Goal: Task Accomplishment & Management: Use online tool/utility

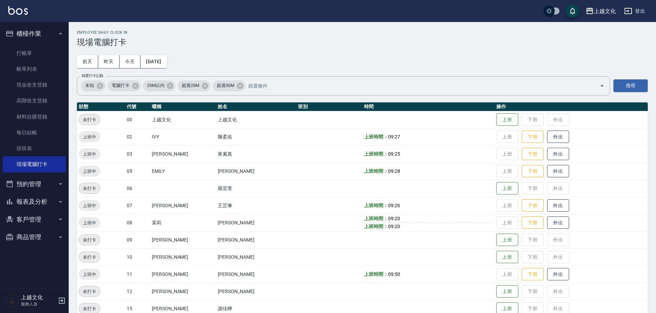
scroll to position [47, 0]
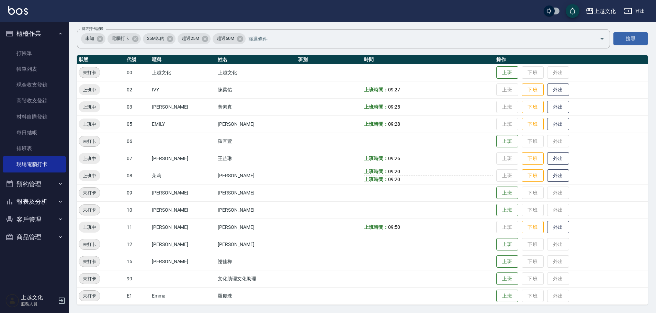
click at [34, 203] on button "報表及分析" at bounding box center [34, 202] width 63 height 18
click at [36, 234] on link "店家日報表" at bounding box center [34, 237] width 63 height 16
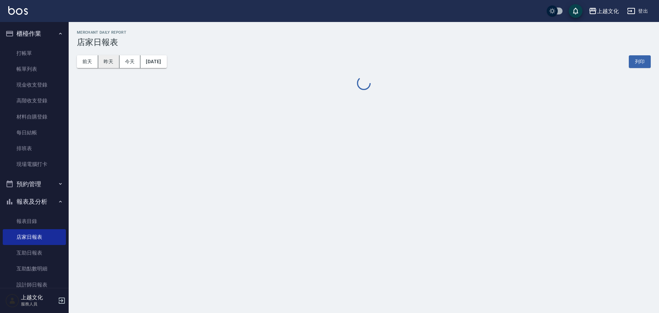
click at [106, 64] on button "昨天" at bounding box center [108, 61] width 21 height 13
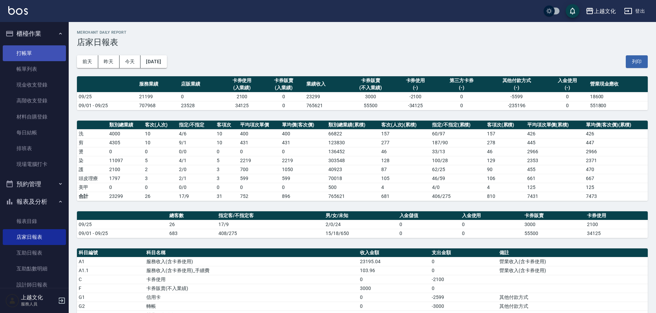
click at [20, 58] on link "打帳單" at bounding box center [34, 53] width 63 height 16
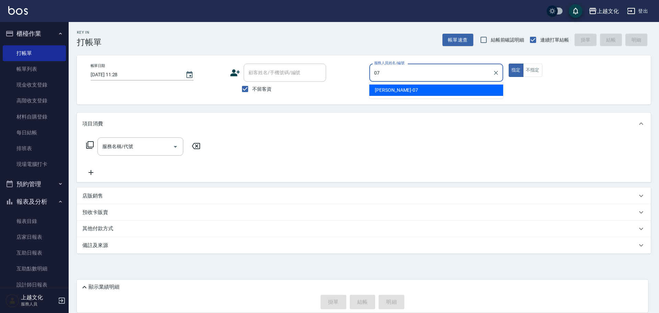
type input "[PERSON_NAME]-07"
type button "true"
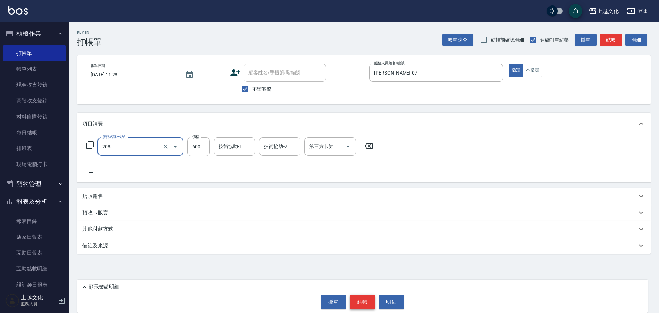
type input "指定洗剪(208)"
click at [370, 304] on button "結帳" at bounding box center [363, 301] width 26 height 14
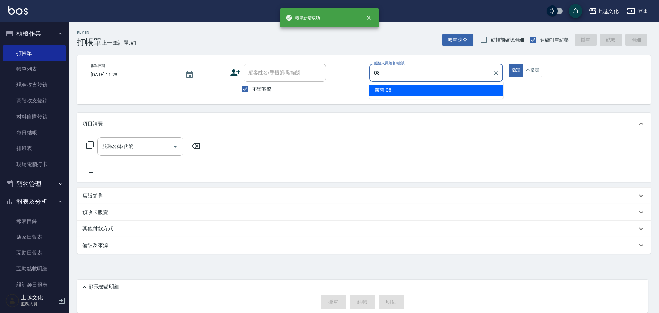
type input "茉莉-08"
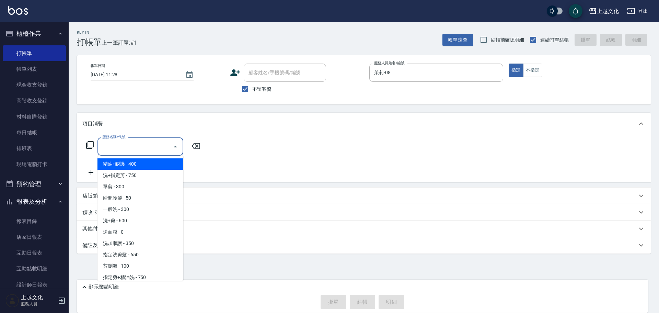
click at [159, 144] on input "服務名稱/代號" at bounding box center [135, 146] width 69 height 12
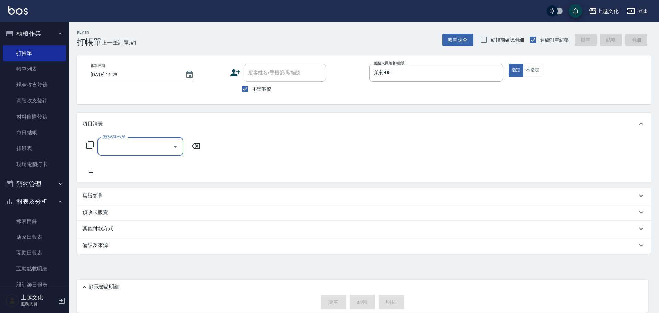
drag, startPoint x: 156, startPoint y: 151, endPoint x: 153, endPoint y: 152, distance: 3.6
click at [156, 151] on input "服務名稱/代號" at bounding box center [135, 146] width 69 height 12
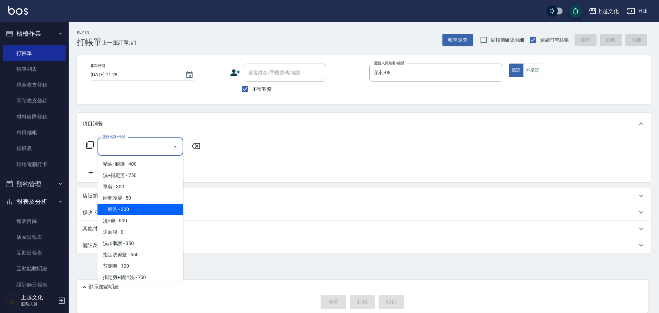
click at [149, 208] on span "一般洗 - 300" at bounding box center [140, 209] width 86 height 11
type input "一般洗(105)"
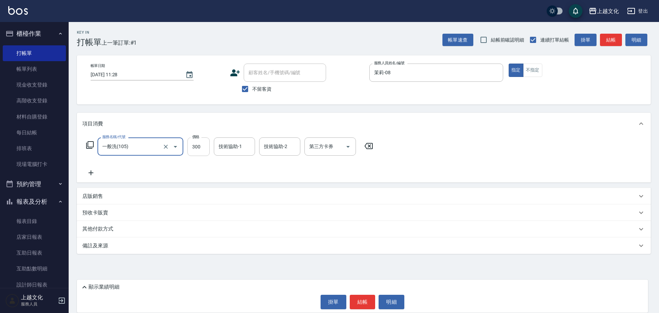
click at [194, 147] on input "300" at bounding box center [198, 146] width 22 height 19
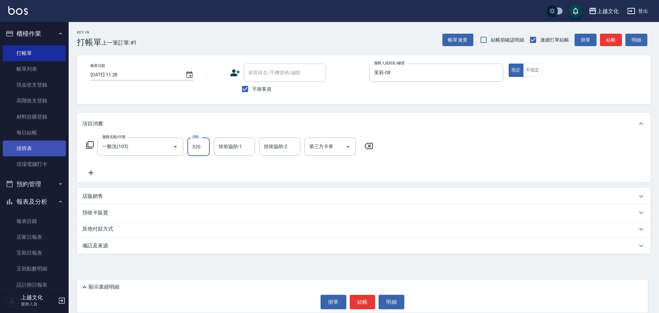
type input "320"
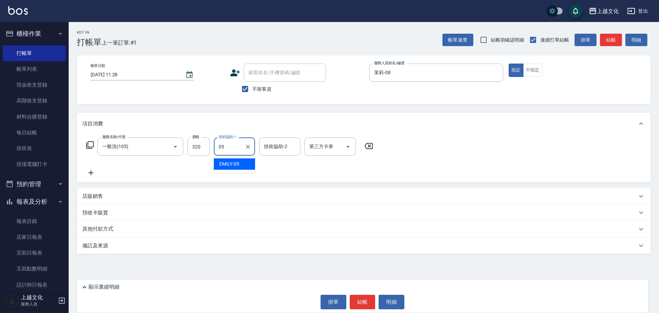
type input "[PERSON_NAME]-05"
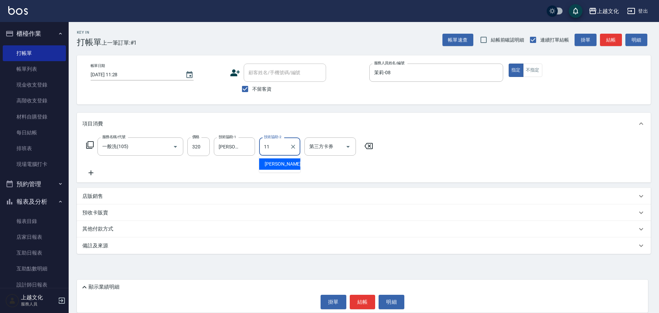
type input "[PERSON_NAME]-11"
click at [367, 299] on button "結帳" at bounding box center [363, 301] width 26 height 14
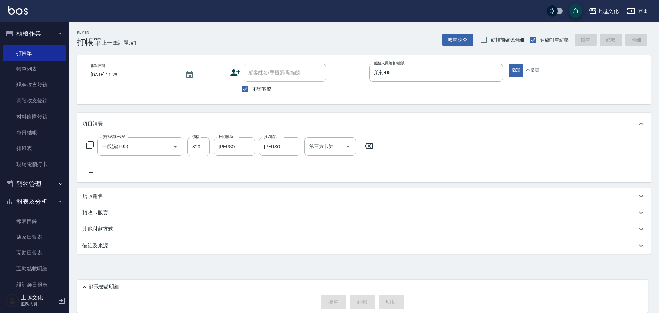
type input "[DATE] 11:29"
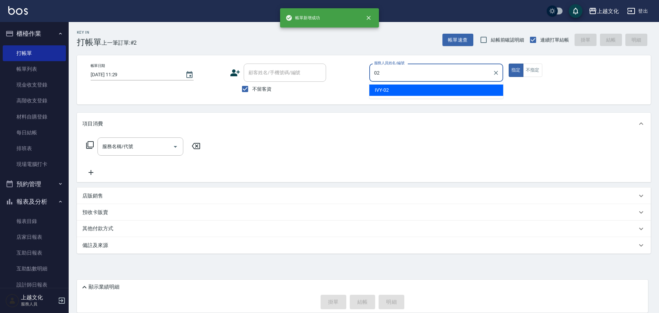
type input "IVY-02"
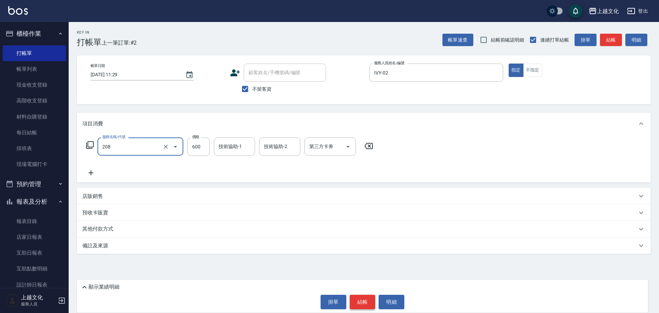
type input "指定洗剪(208)"
click at [368, 299] on button "結帳" at bounding box center [363, 301] width 26 height 14
click at [368, 299] on div "掛單 結帳 明細" at bounding box center [362, 301] width 564 height 14
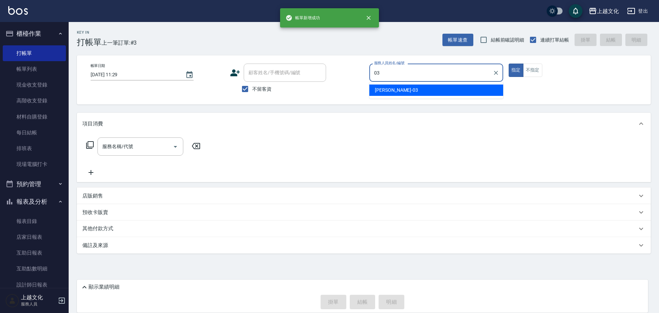
type input "[PERSON_NAME]-03"
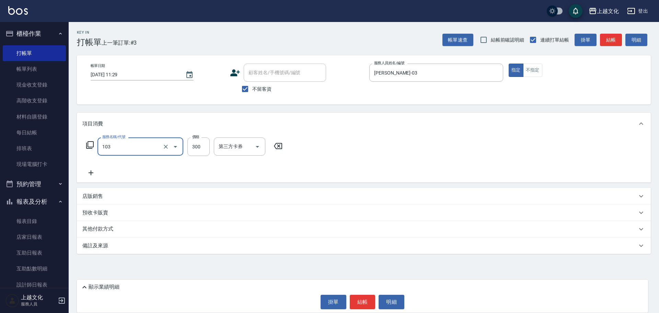
type input "單剪(103)"
type input "350"
click at [372, 300] on button "結帳" at bounding box center [363, 301] width 26 height 14
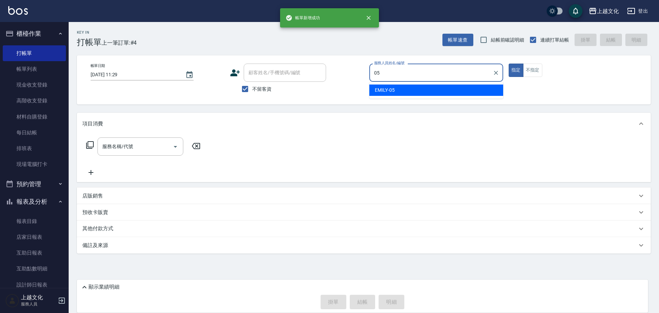
type input "[PERSON_NAME]-05"
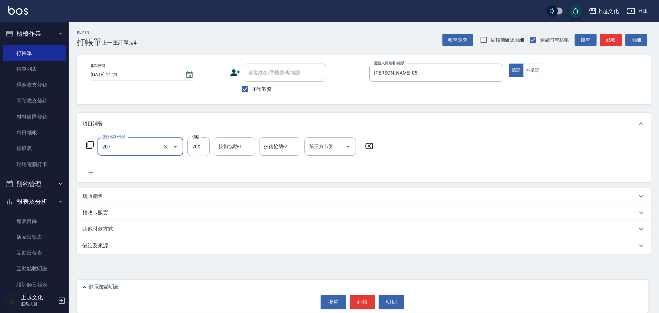
type input "精油洗+剪(207)"
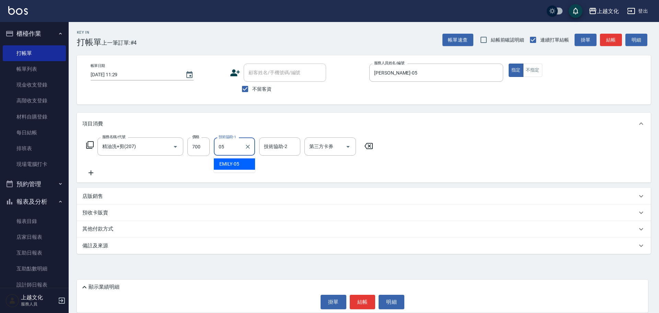
type input "[PERSON_NAME]-05"
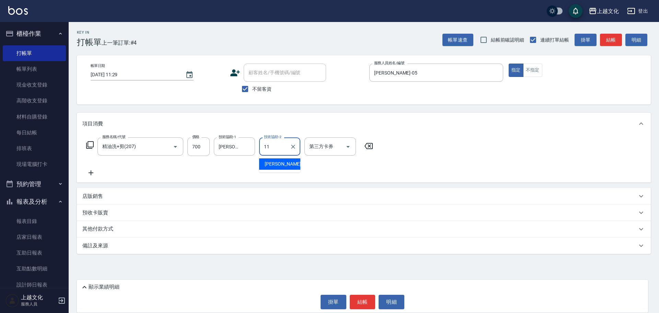
type input "[PERSON_NAME]-11"
click at [368, 297] on button "結帳" at bounding box center [363, 301] width 26 height 14
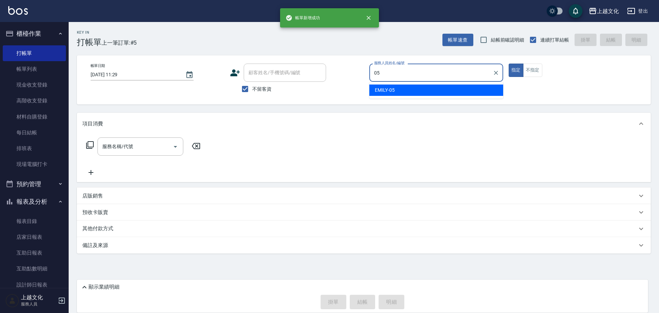
type input "[PERSON_NAME]-05"
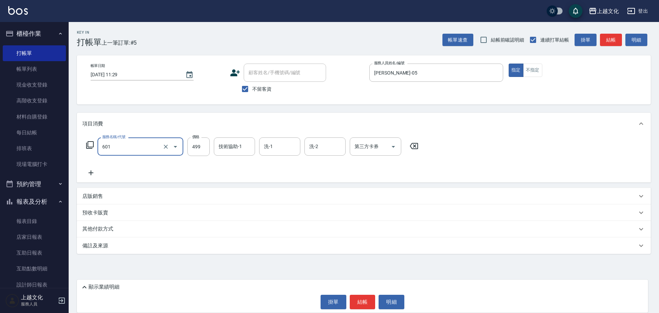
type input "頭皮499(601)"
type input "[PERSON_NAME]-11"
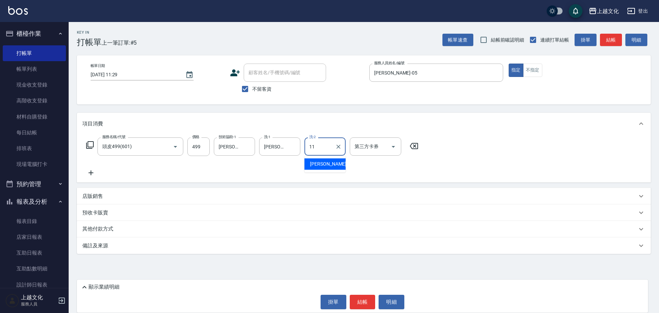
type input "[PERSON_NAME]-11"
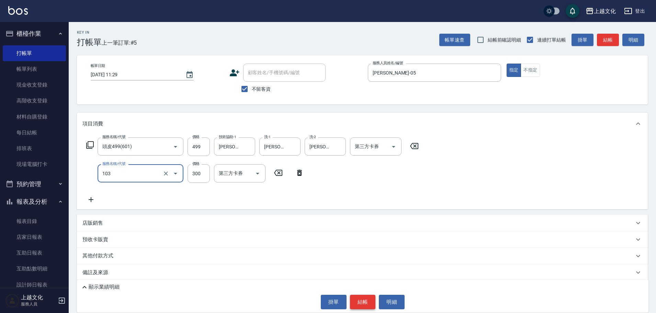
type input "單剪(103)"
click at [361, 299] on button "結帳" at bounding box center [363, 301] width 26 height 14
click at [361, 299] on div "掛單 結帳 明細" at bounding box center [362, 301] width 564 height 14
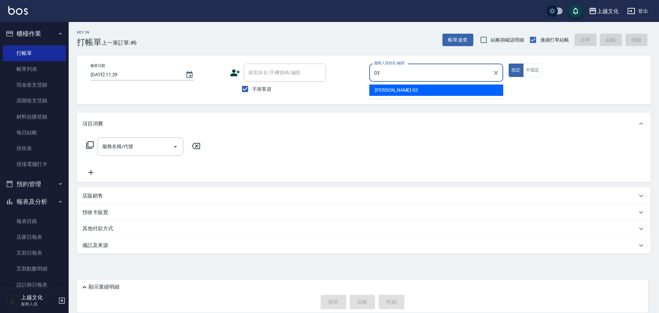
type input "[PERSON_NAME]-03"
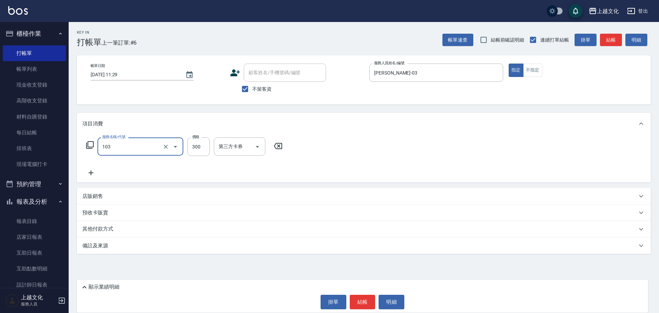
type input "單剪(103)"
type input "350"
click at [362, 301] on button "結帳" at bounding box center [363, 301] width 26 height 14
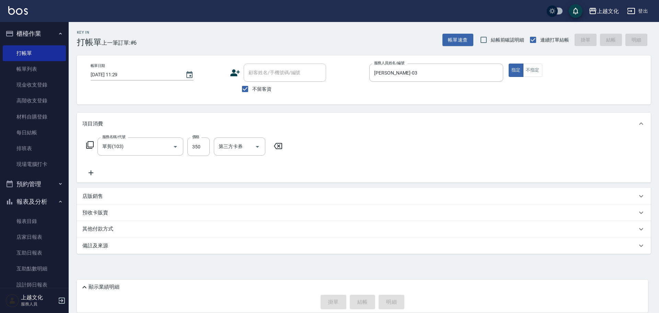
type input "[DATE] 11:30"
click at [35, 279] on link "設計師日報表" at bounding box center [34, 285] width 63 height 16
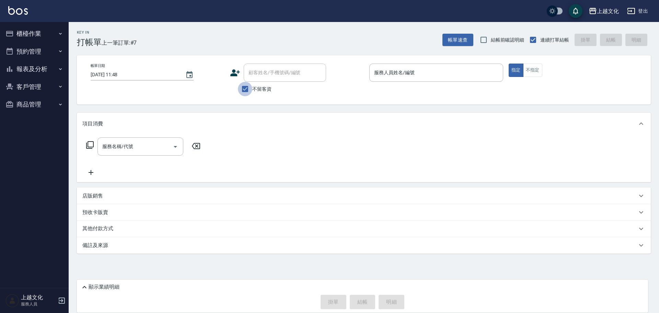
click at [247, 90] on input "不留客資" at bounding box center [245, 89] width 14 height 14
checkbox input "false"
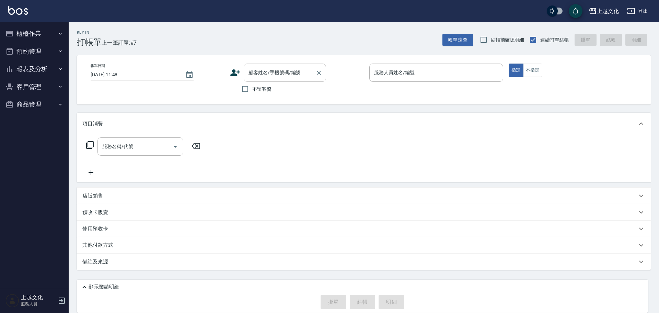
click at [264, 71] on input "顧客姓名/手機號碼/編號" at bounding box center [280, 73] width 66 height 12
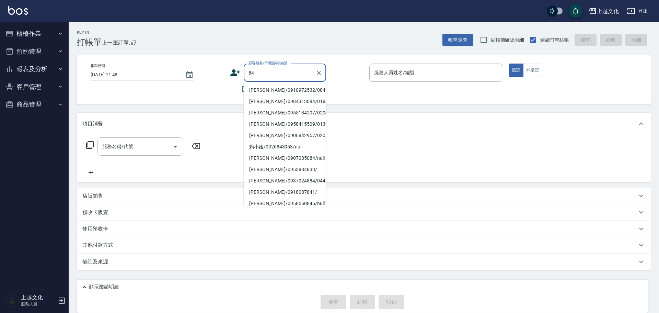
type input "8"
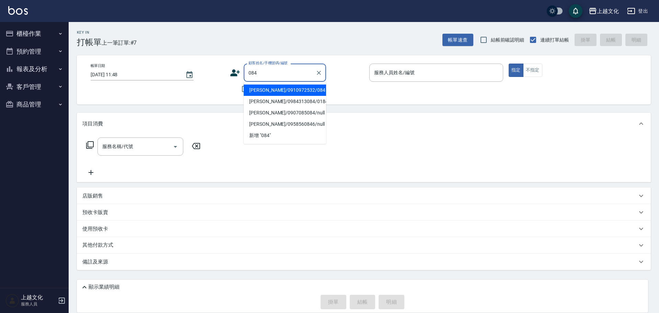
type input "陳美萍/0910972532/084"
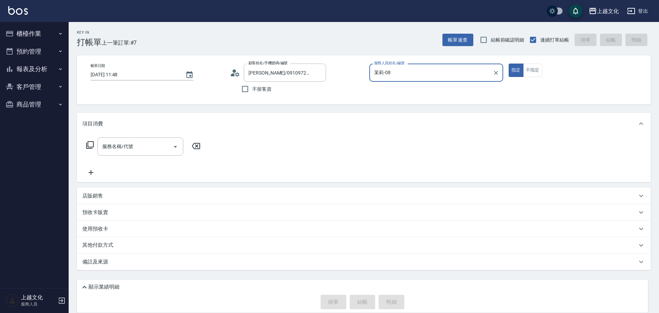
type input "茉莉-08"
click at [98, 231] on p "使用預收卡" at bounding box center [95, 229] width 26 height 10
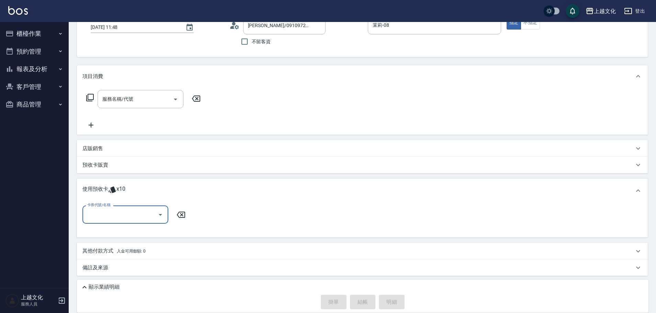
scroll to position [48, 0]
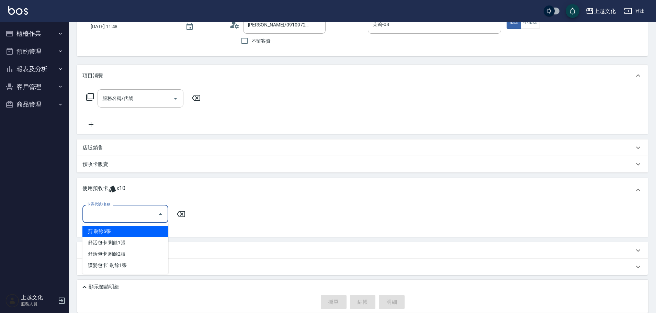
click at [94, 214] on input "卡券代號/名稱" at bounding box center [119, 214] width 69 height 12
click at [101, 231] on div "剪 剩餘6張" at bounding box center [125, 230] width 86 height 11
type input "剪"
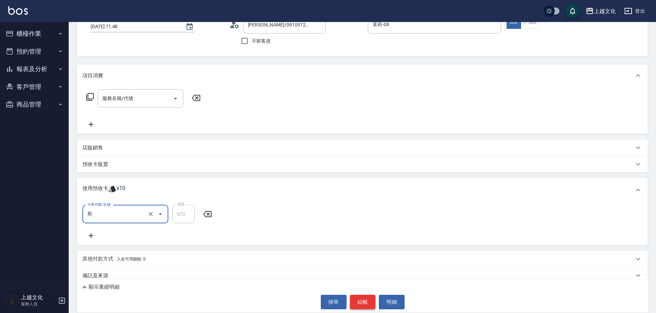
click at [356, 302] on button "結帳" at bounding box center [363, 301] width 26 height 14
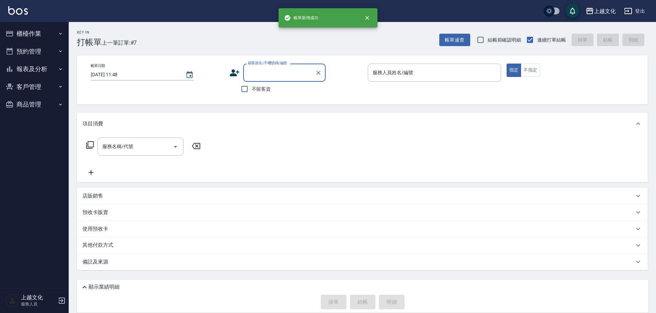
scroll to position [0, 0]
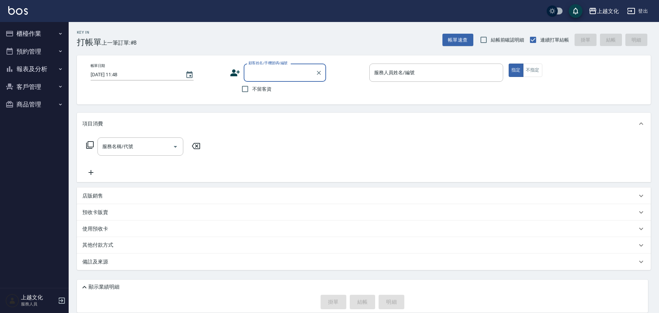
click at [22, 65] on button "報表及分析" at bounding box center [34, 69] width 63 height 18
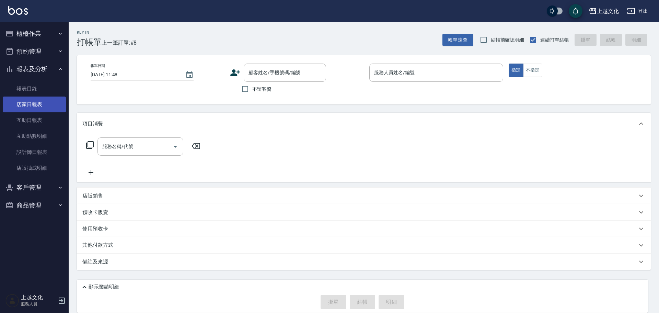
click at [31, 105] on link "店家日報表" at bounding box center [34, 104] width 63 height 16
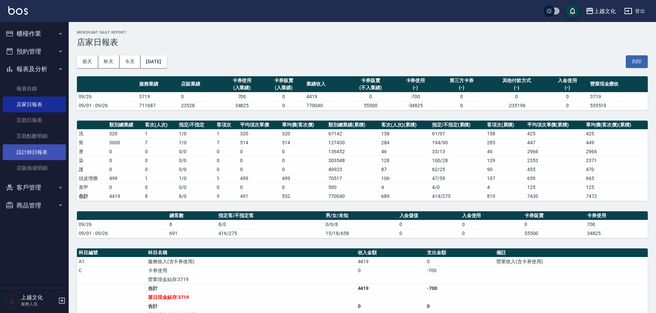
click at [32, 151] on link "設計師日報表" at bounding box center [34, 152] width 63 height 16
